Goal: Communication & Community: Connect with others

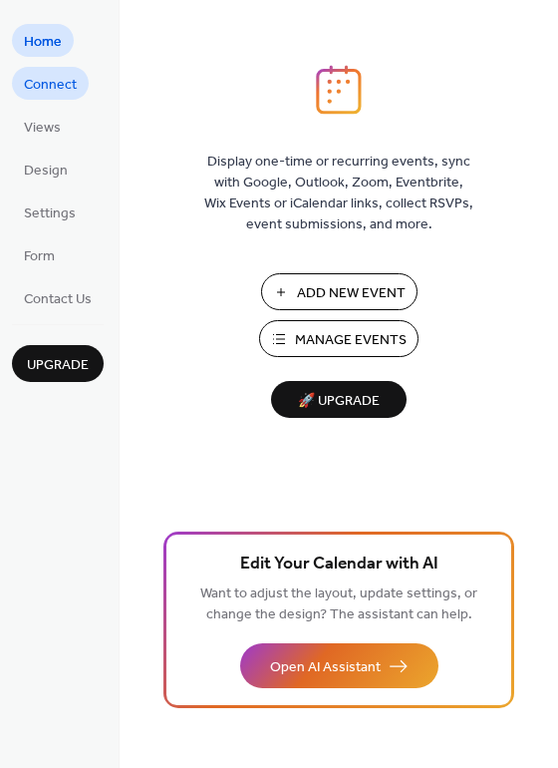
click at [56, 83] on span "Connect" at bounding box center [50, 85] width 53 height 21
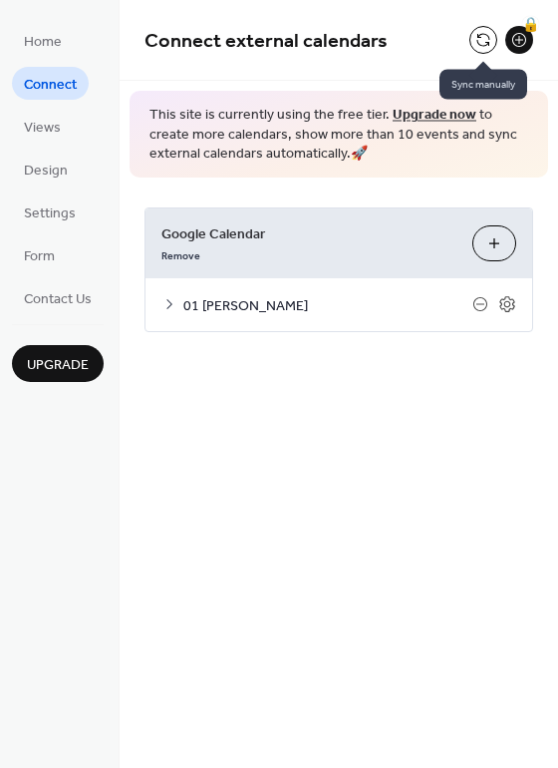
click at [481, 41] on button at bounding box center [483, 40] width 28 height 28
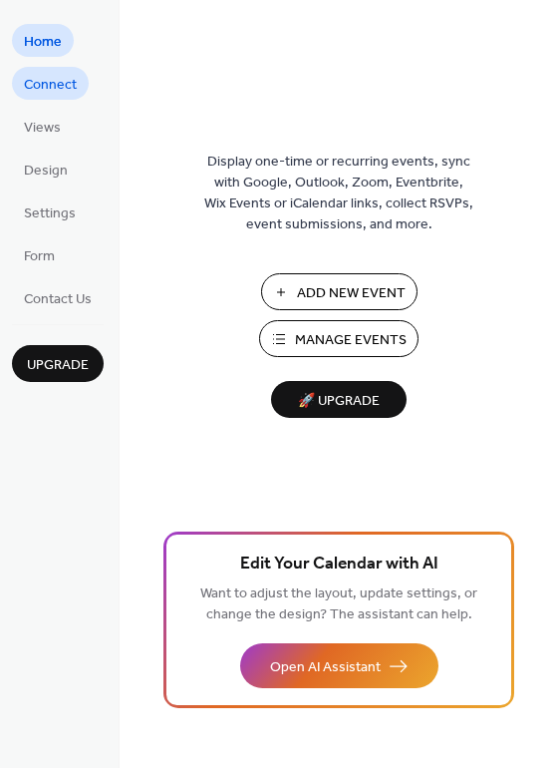
click at [64, 85] on span "Connect" at bounding box center [50, 85] width 53 height 21
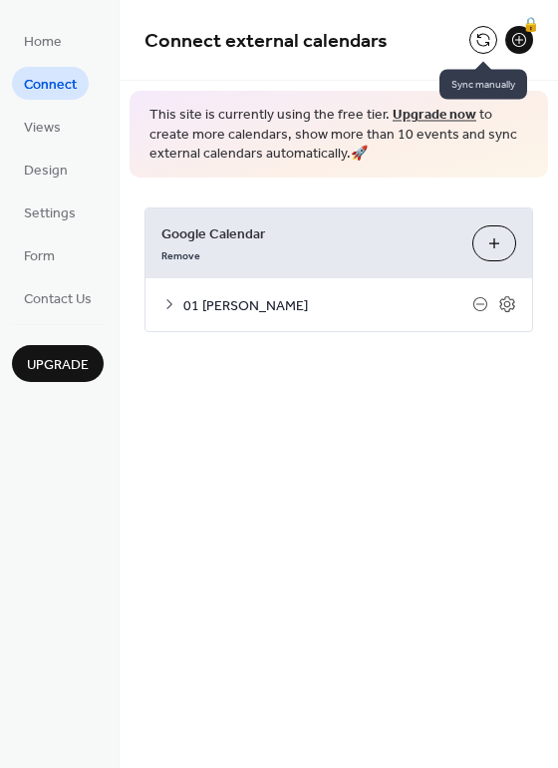
click at [484, 39] on button at bounding box center [483, 40] width 28 height 28
